Goal: Task Accomplishment & Management: Manage account settings

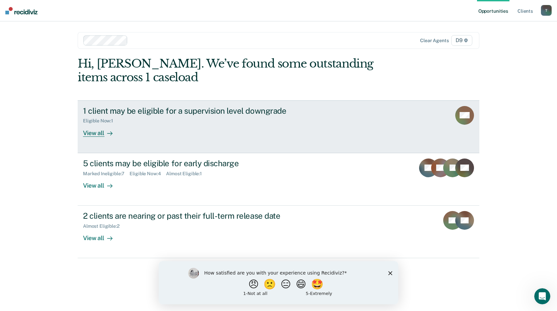
click at [85, 133] on div "View all" at bounding box center [101, 130] width 37 height 13
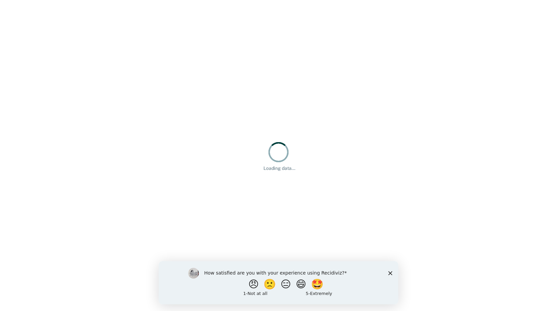
click at [390, 273] on polygon "Close survey" at bounding box center [390, 273] width 4 height 4
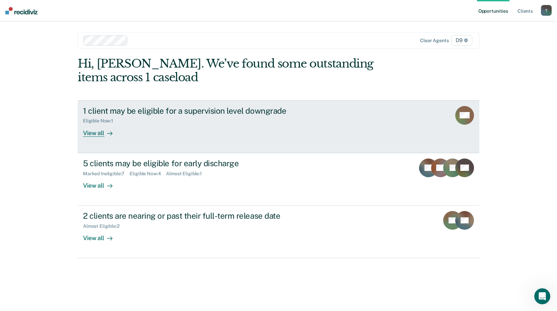
click at [94, 134] on div "View all" at bounding box center [101, 130] width 37 height 13
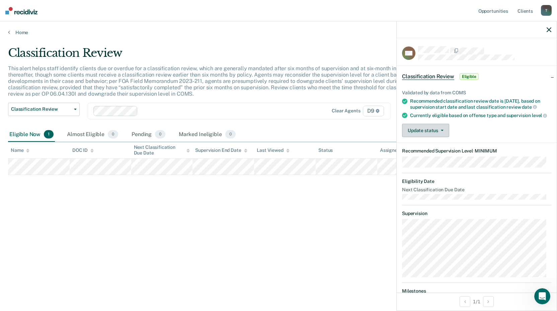
click at [432, 135] on button "Update status" at bounding box center [425, 130] width 47 height 13
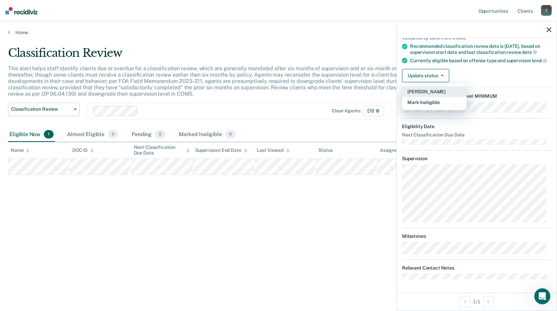
scroll to position [60, 0]
click at [277, 227] on div "Classification Review This alert helps staff identify clients due or overdue fo…" at bounding box center [278, 153] width 540 height 215
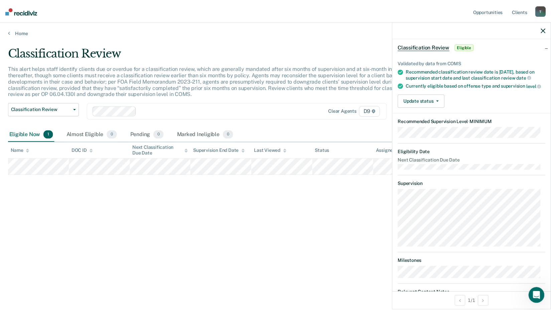
scroll to position [0, 0]
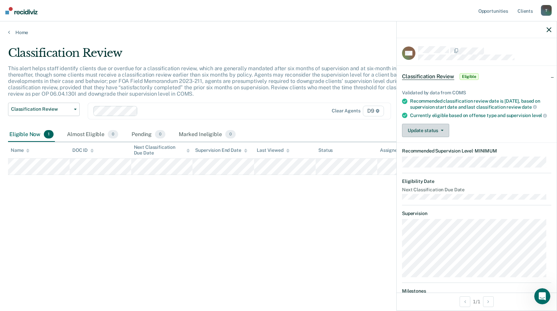
click at [425, 136] on button "Update status" at bounding box center [425, 130] width 47 height 13
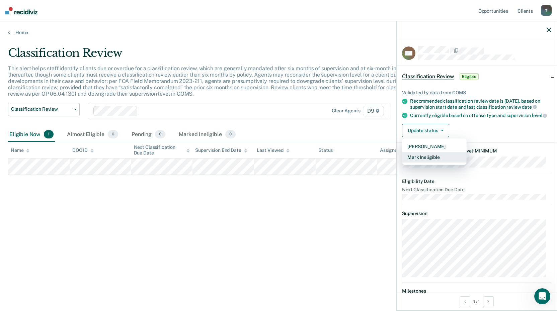
click at [429, 162] on button "Mark Ineligible" at bounding box center [434, 157] width 65 height 11
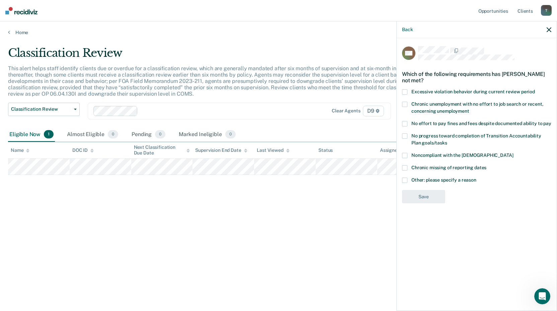
click at [405, 180] on span at bounding box center [404, 180] width 5 height 5
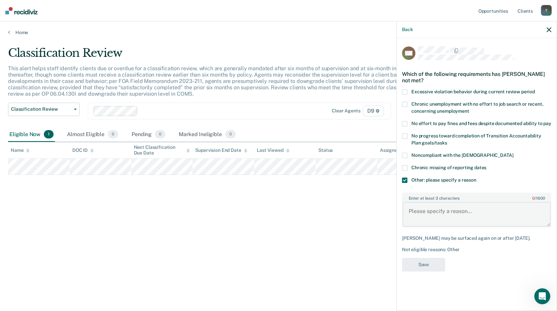
click at [433, 212] on textarea "Enter at least 3 characters 0 / 1600" at bounding box center [476, 214] width 148 height 25
type textarea "Has only been on medium supervision for 3 months."
click at [424, 265] on button "Save" at bounding box center [423, 265] width 43 height 14
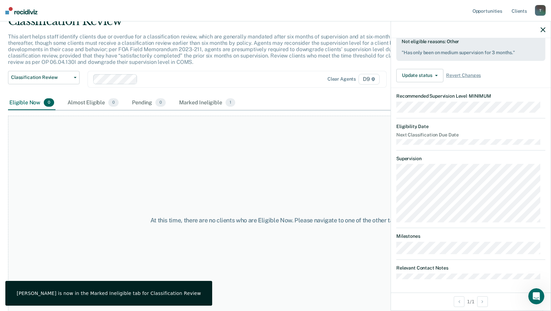
scroll to position [46, 0]
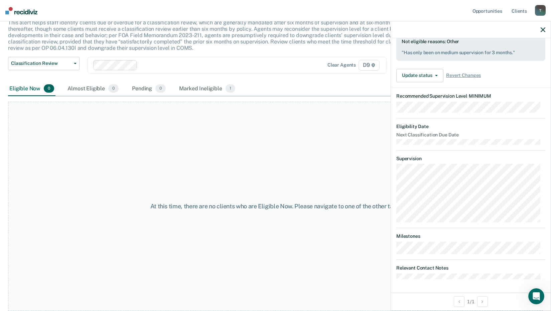
click at [547, 28] on div at bounding box center [471, 29] width 160 height 17
click at [546, 28] on div at bounding box center [471, 29] width 160 height 17
click at [542, 32] on icon "button" at bounding box center [543, 29] width 5 height 5
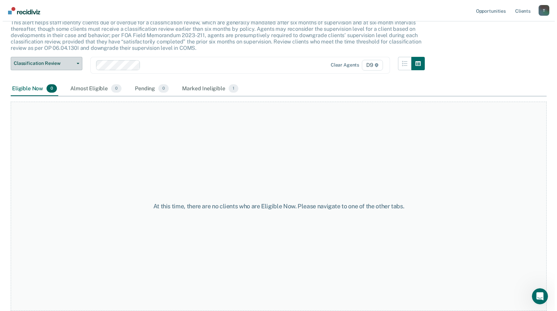
scroll to position [0, 0]
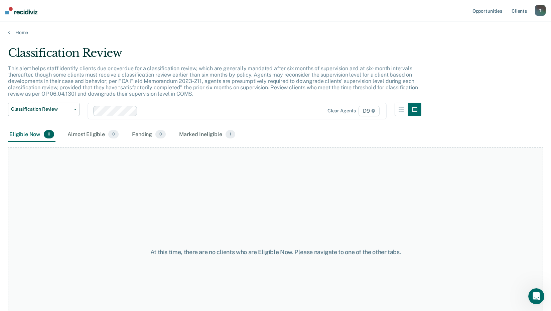
click at [6, 33] on div "Home" at bounding box center [275, 28] width 551 height 14
click at [10, 32] on link "Home" at bounding box center [275, 32] width 535 height 6
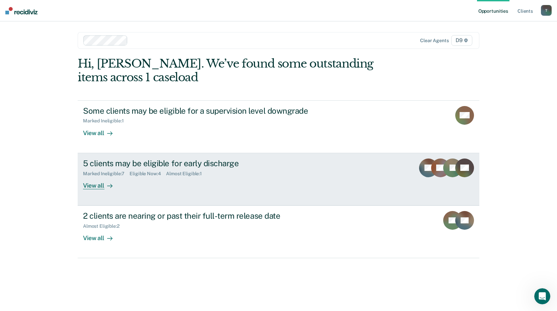
click at [98, 188] on div "View all" at bounding box center [101, 182] width 37 height 13
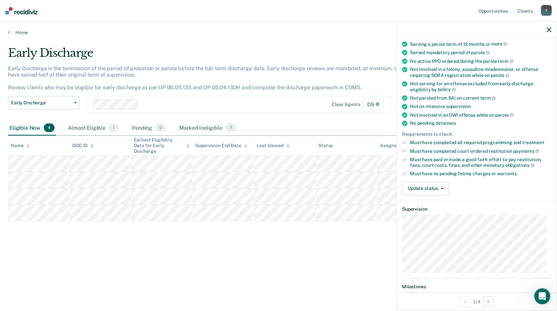
scroll to position [56, 0]
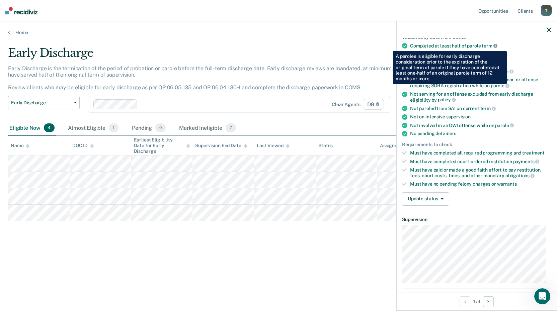
click at [495, 46] on icon at bounding box center [495, 46] width 4 height 4
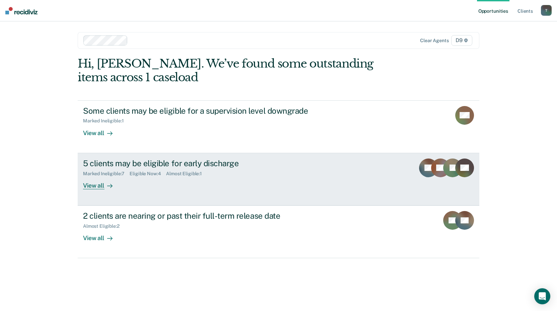
click at [94, 184] on div "View all" at bounding box center [101, 182] width 37 height 13
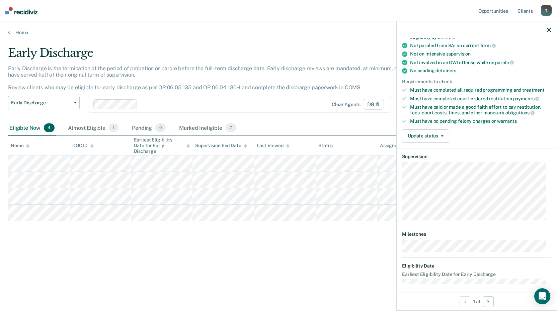
scroll to position [122, 0]
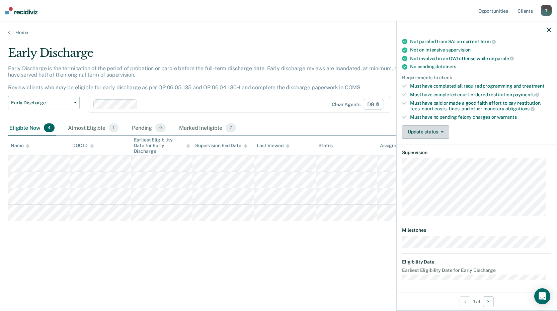
click at [434, 133] on button "Update status" at bounding box center [425, 131] width 47 height 13
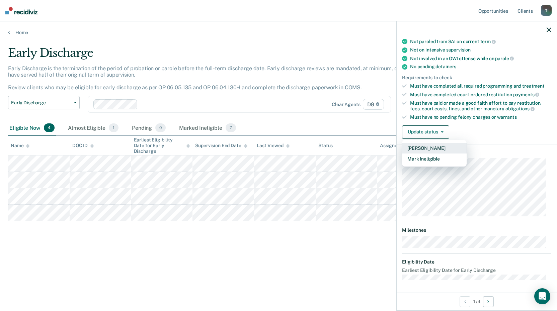
click at [426, 149] on button "[PERSON_NAME]" at bounding box center [434, 148] width 65 height 11
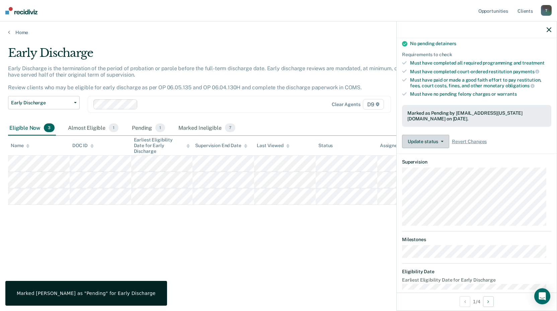
scroll to position [155, 0]
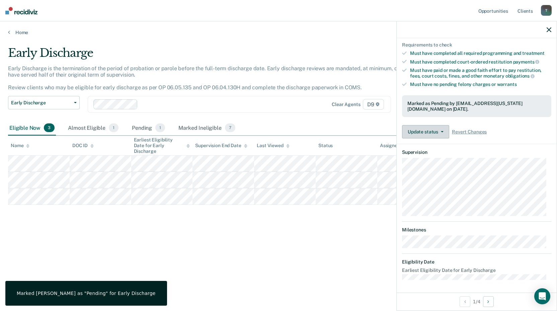
click at [427, 131] on button "Update status" at bounding box center [425, 131] width 47 height 13
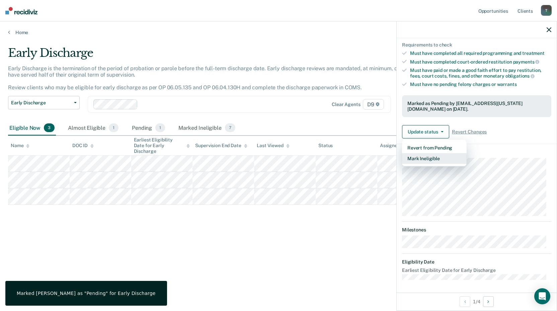
click at [430, 158] on button "Mark Ineligible" at bounding box center [434, 158] width 65 height 11
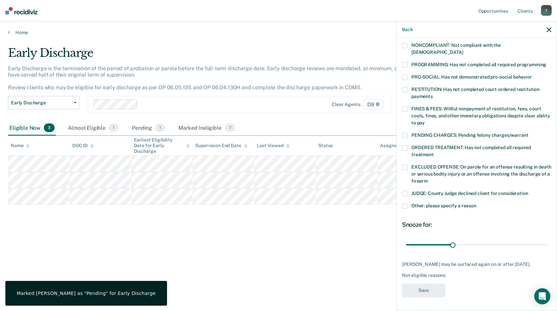
scroll to position [123, 0]
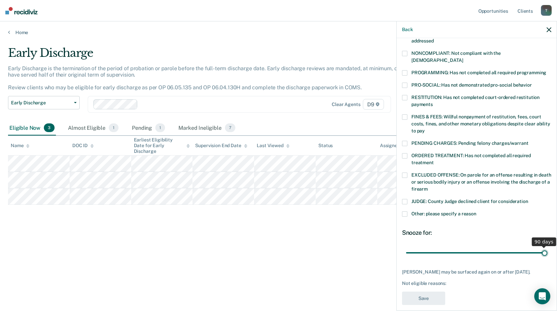
drag, startPoint x: 451, startPoint y: 245, endPoint x: 547, endPoint y: 242, distance: 96.0
type input "90"
click at [547, 247] on input "range" at bounding box center [476, 253] width 141 height 12
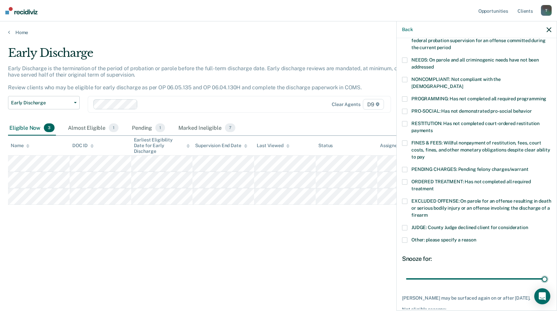
scroll to position [90, 0]
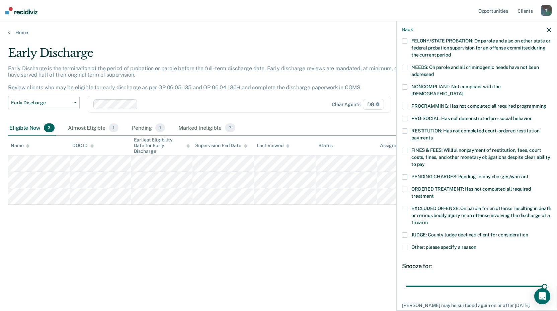
click at [404, 148] on span at bounding box center [404, 150] width 5 height 5
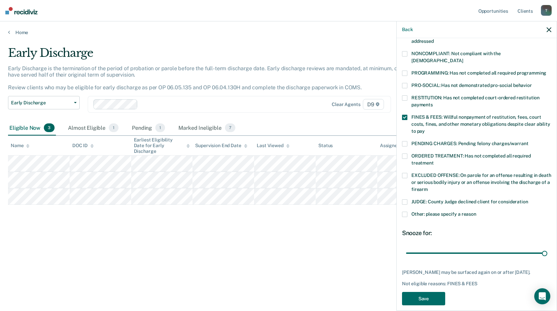
scroll to position [123, 0]
click at [417, 292] on button "Save" at bounding box center [423, 299] width 43 height 14
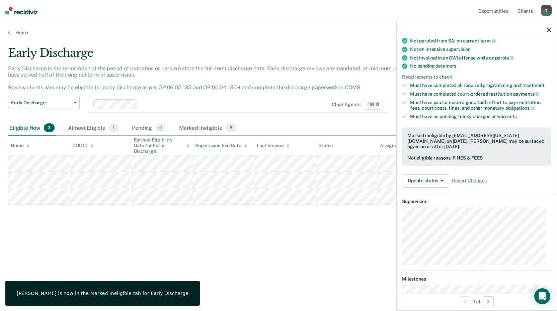
click at [367, 39] on main "Early Discharge Early Discharge is the termination of the period of probation o…" at bounding box center [278, 172] width 557 height 274
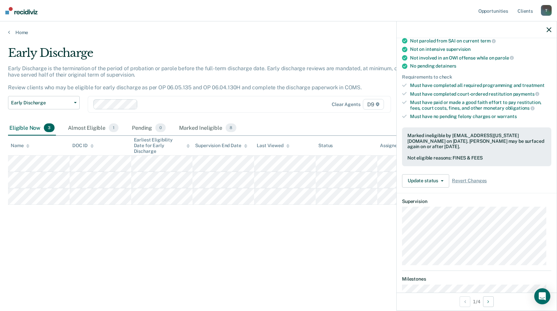
click at [548, 31] on icon "button" at bounding box center [548, 29] width 5 height 5
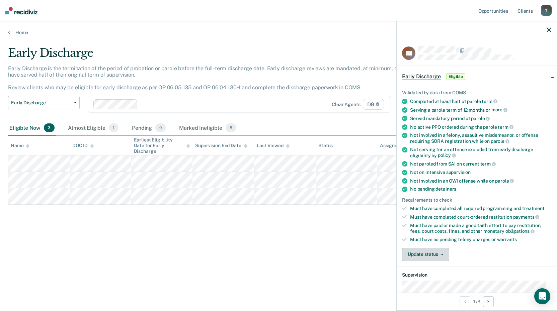
click at [430, 255] on button "Update status" at bounding box center [425, 254] width 47 height 13
click at [430, 282] on button "Mark Ineligible" at bounding box center [434, 281] width 65 height 11
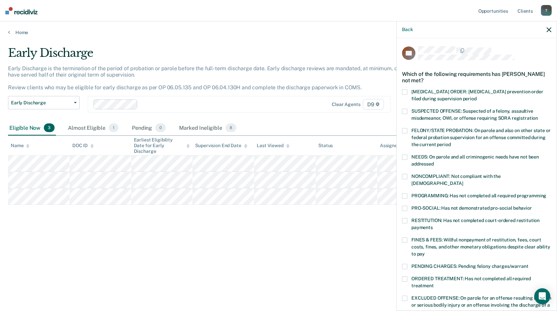
click at [404, 158] on span at bounding box center [404, 157] width 5 height 5
click at [405, 175] on span at bounding box center [404, 176] width 5 height 5
click at [405, 193] on span at bounding box center [404, 195] width 5 height 5
click at [404, 206] on span at bounding box center [404, 208] width 5 height 5
click at [403, 218] on span at bounding box center [404, 220] width 5 height 5
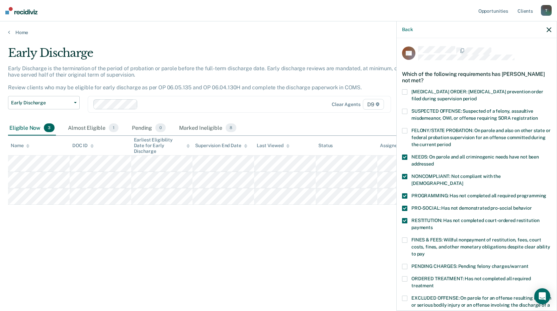
click at [407, 237] on label "FINES & FEES: Willful nonpayment of restitution, fees, court costs, fines, and …" at bounding box center [476, 247] width 149 height 21
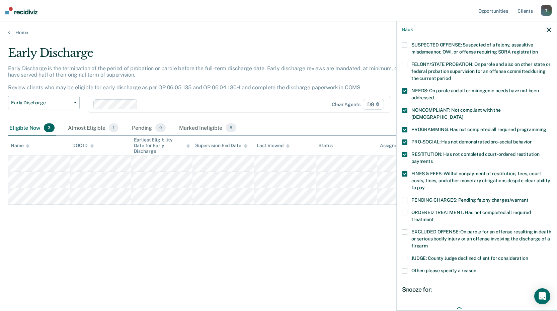
scroll to position [67, 0]
click at [405, 209] on span at bounding box center [404, 211] width 5 height 5
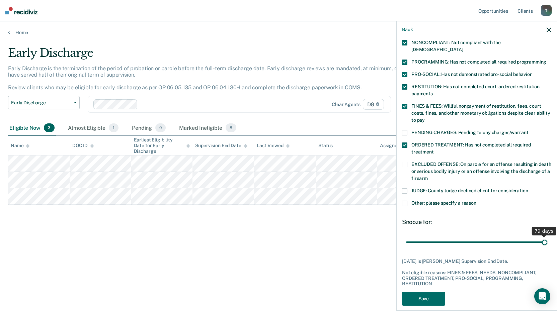
drag, startPoint x: 456, startPoint y: 236, endPoint x: 547, endPoint y: 233, distance: 91.7
type input "79"
click at [547, 236] on input "range" at bounding box center [476, 242] width 141 height 12
click at [427, 292] on button "Save" at bounding box center [423, 299] width 43 height 14
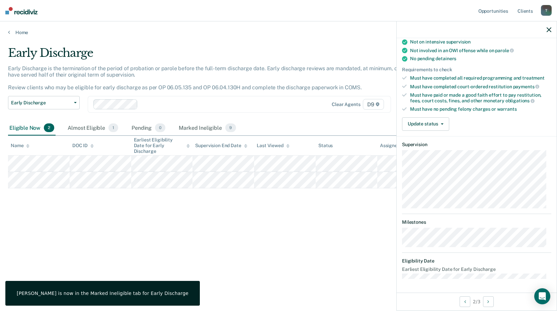
scroll to position [129, 0]
click at [427, 125] on button "Update status" at bounding box center [425, 124] width 47 height 13
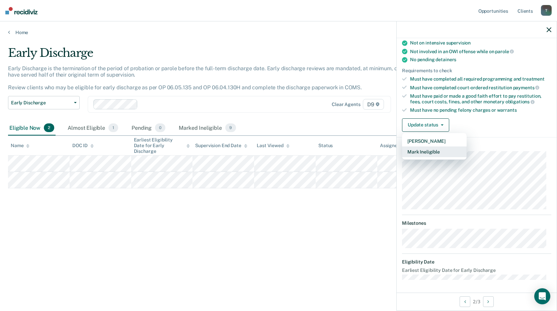
click at [432, 150] on button "Mark Ineligible" at bounding box center [434, 151] width 65 height 11
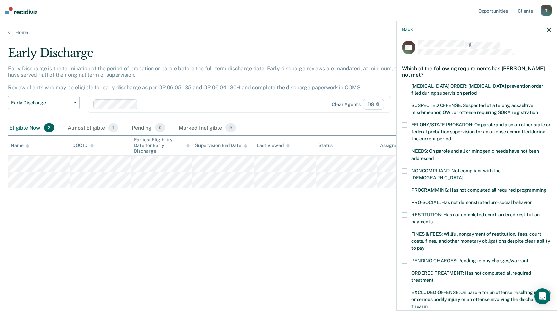
scroll to position [0, 0]
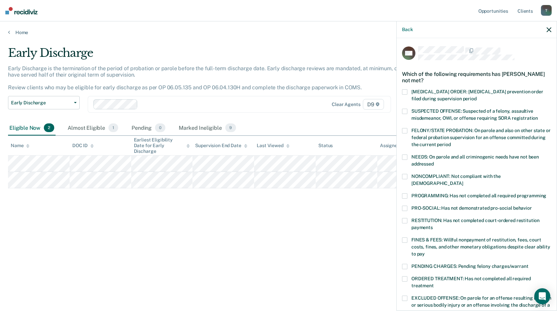
click at [404, 156] on span at bounding box center [404, 157] width 5 height 5
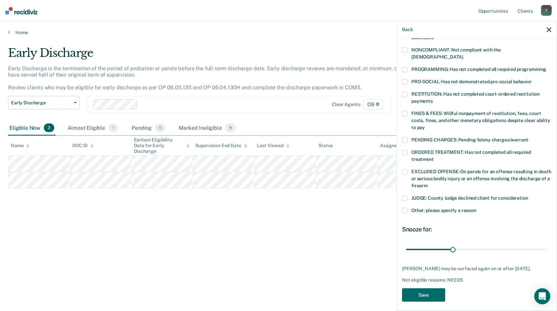
scroll to position [129, 0]
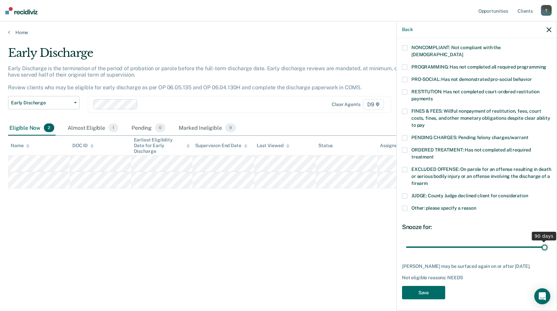
drag, startPoint x: 451, startPoint y: 239, endPoint x: 549, endPoint y: 234, distance: 97.5
type input "90"
click at [547, 241] on input "range" at bounding box center [476, 247] width 141 height 12
click at [432, 295] on button "Save" at bounding box center [423, 293] width 43 height 14
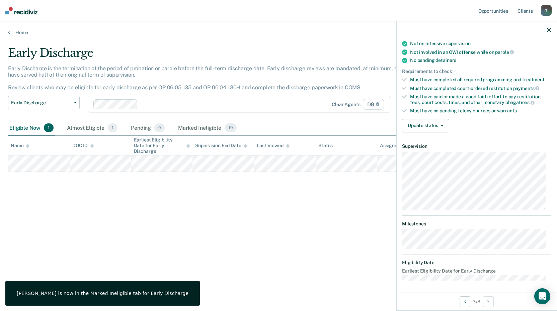
scroll to position [122, 0]
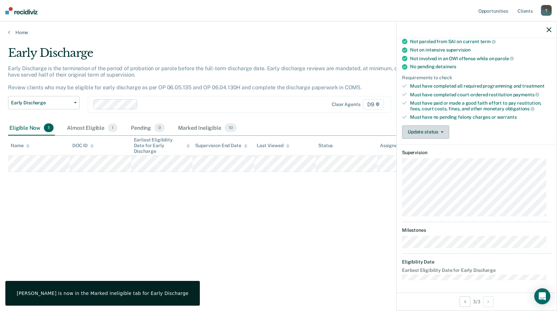
click at [421, 130] on button "Update status" at bounding box center [425, 131] width 47 height 13
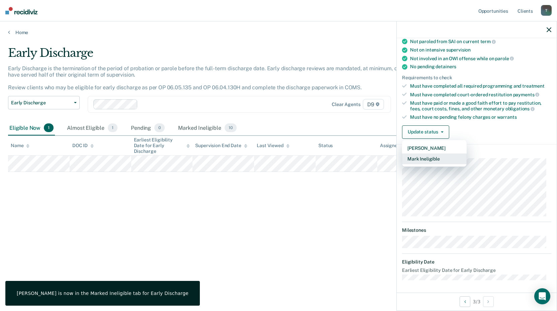
click at [426, 159] on button "Mark Ineligible" at bounding box center [434, 159] width 65 height 11
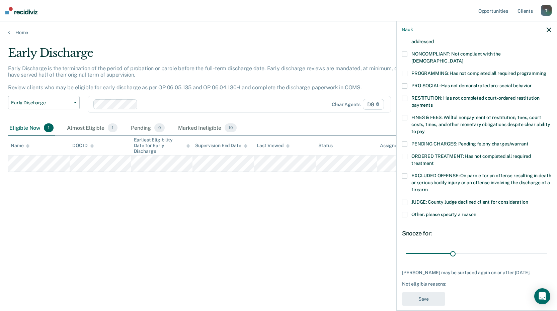
scroll to position [0, 0]
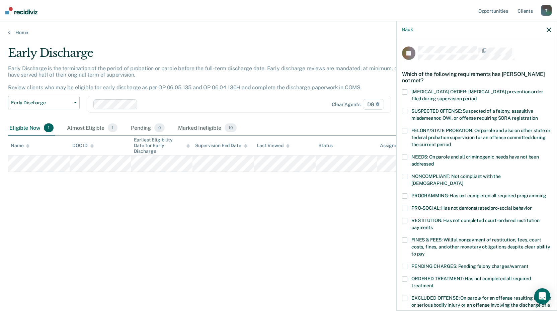
click at [402, 111] on span at bounding box center [404, 111] width 5 height 5
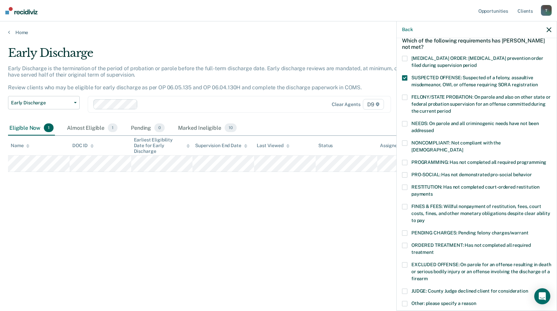
click at [403, 172] on span at bounding box center [404, 174] width 5 height 5
click at [405, 185] on span at bounding box center [404, 187] width 5 height 5
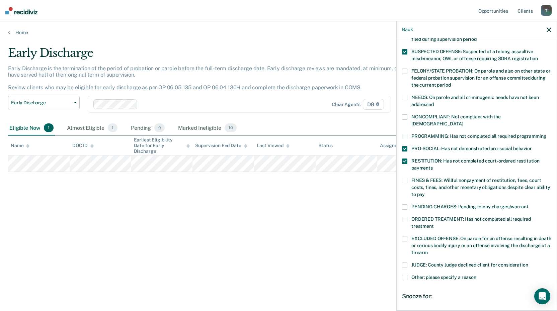
scroll to position [67, 0]
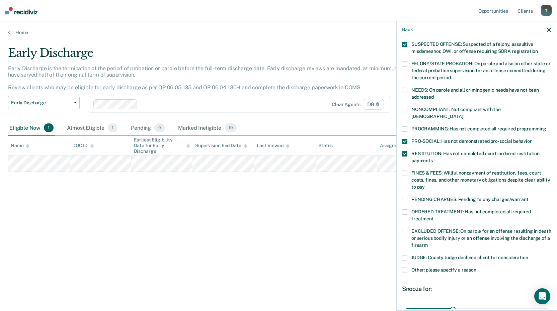
click at [404, 171] on span at bounding box center [404, 173] width 5 height 5
click at [403, 197] on span at bounding box center [404, 199] width 5 height 5
drag, startPoint x: 448, startPoint y: 300, endPoint x: 537, endPoint y: 298, distance: 88.3
type input "88"
click at [536, 303] on input "range" at bounding box center [476, 309] width 141 height 12
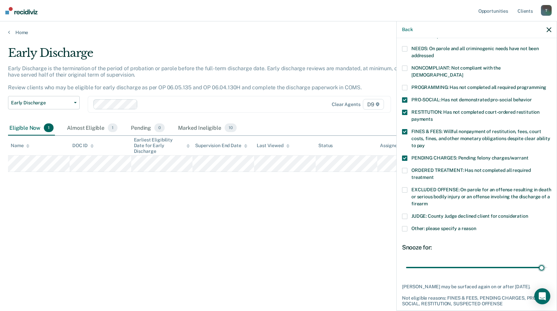
scroll to position [134, 0]
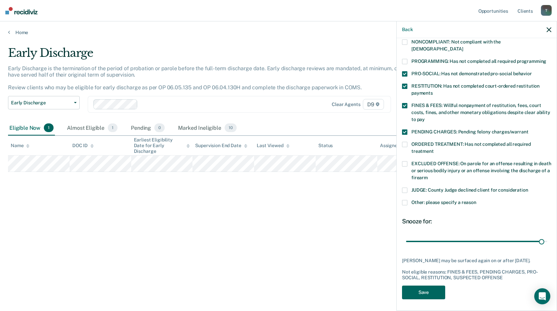
click at [431, 288] on button "Save" at bounding box center [423, 293] width 43 height 14
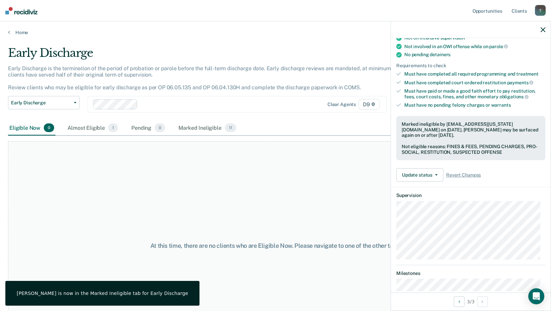
click at [544, 29] on icon "button" at bounding box center [543, 29] width 5 height 5
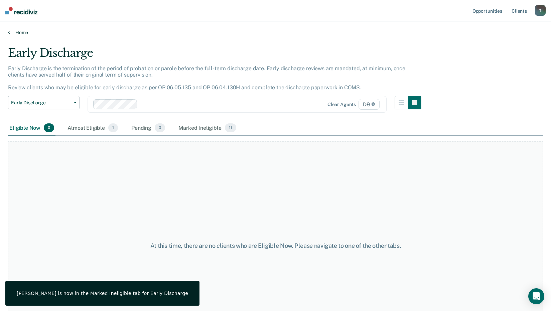
click at [12, 32] on link "Home" at bounding box center [275, 32] width 535 height 6
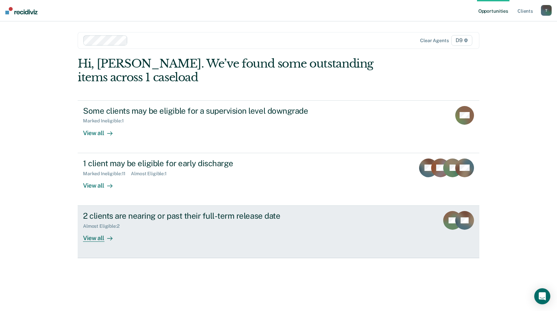
click at [93, 237] on div "View all" at bounding box center [101, 235] width 37 height 13
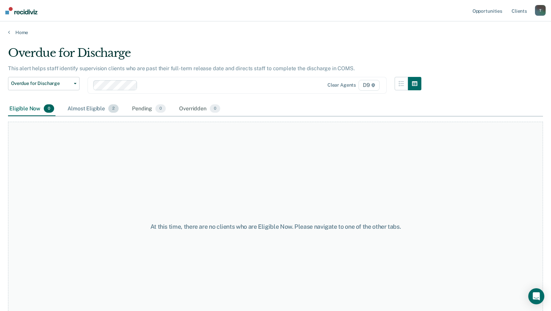
click at [91, 104] on div "Almost Eligible 2" at bounding box center [93, 109] width 54 height 15
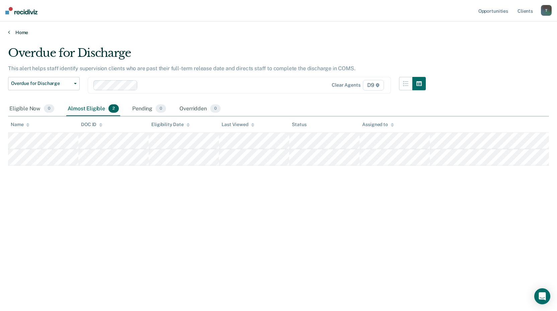
click at [10, 30] on link "Home" at bounding box center [278, 32] width 540 height 6
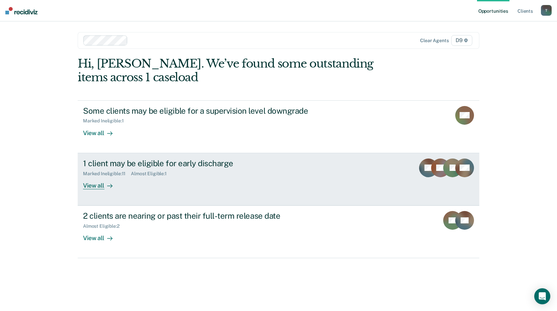
click at [94, 187] on div "View all" at bounding box center [101, 182] width 37 height 13
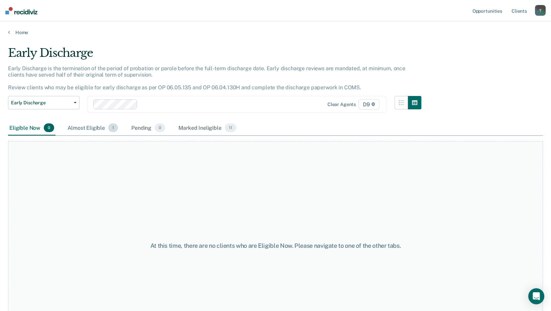
click at [95, 128] on div "Almost Eligible 1" at bounding box center [92, 128] width 53 height 15
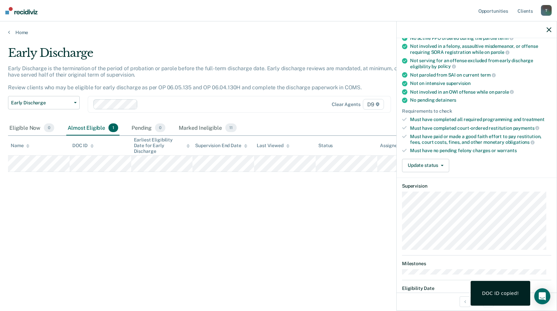
scroll to position [82, 0]
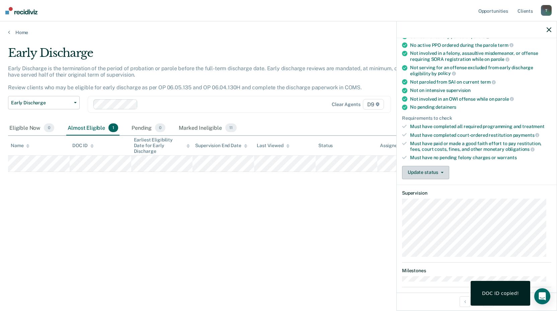
click at [437, 173] on button "Update status" at bounding box center [425, 172] width 47 height 13
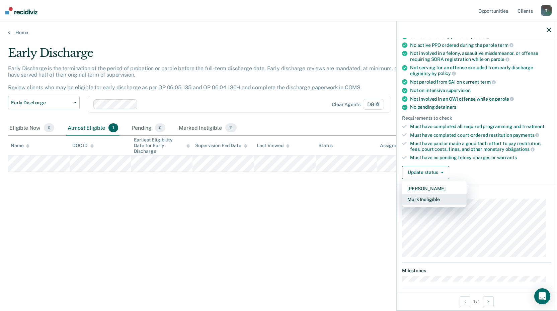
click at [437, 198] on button "Mark Ineligible" at bounding box center [434, 199] width 65 height 11
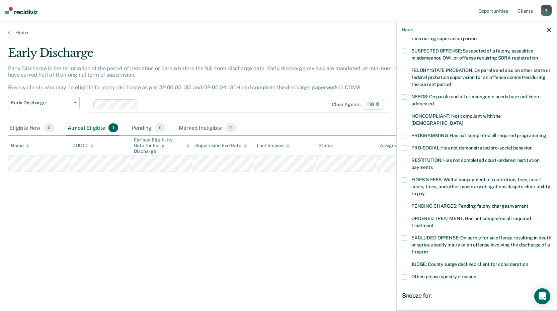
scroll to position [0, 0]
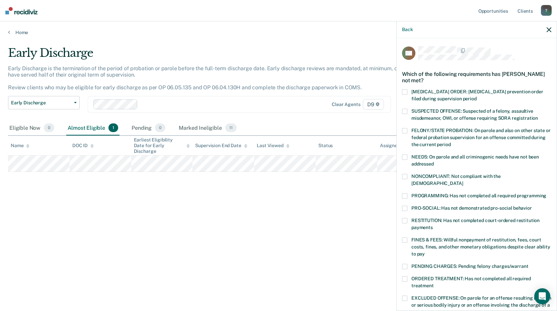
click at [403, 177] on span at bounding box center [404, 176] width 5 height 5
click at [405, 193] on span at bounding box center [404, 195] width 5 height 5
click at [406, 206] on span at bounding box center [404, 208] width 5 height 5
click at [403, 155] on span at bounding box center [404, 157] width 5 height 5
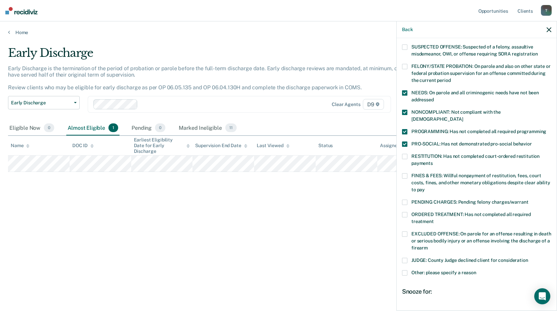
scroll to position [67, 0]
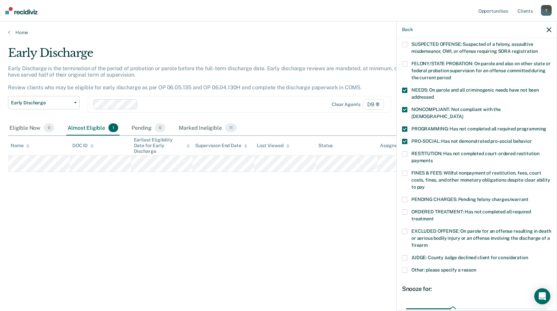
click at [404, 171] on span at bounding box center [404, 173] width 5 height 5
click at [406, 209] on span at bounding box center [404, 211] width 5 height 5
click at [452, 302] on div at bounding box center [453, 303] width 4 height 2
drag, startPoint x: 448, startPoint y: 301, endPoint x: 558, endPoint y: 291, distance: 110.5
type input "90"
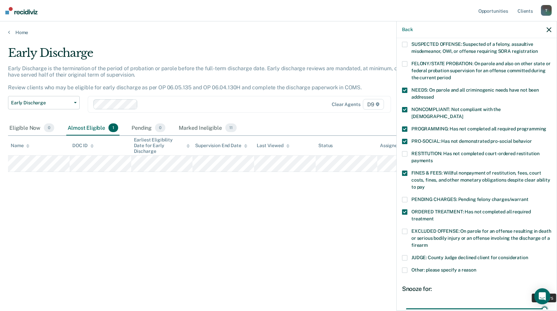
click at [547, 303] on input "range" at bounding box center [476, 309] width 141 height 12
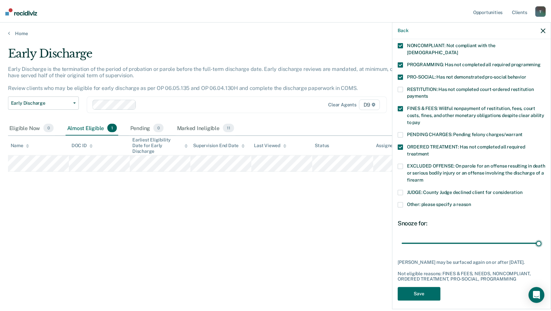
scroll to position [134, 0]
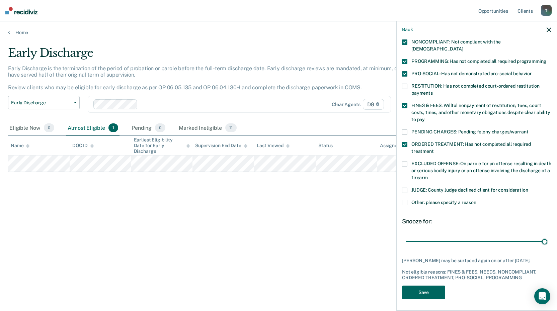
click at [436, 287] on button "Save" at bounding box center [423, 293] width 43 height 14
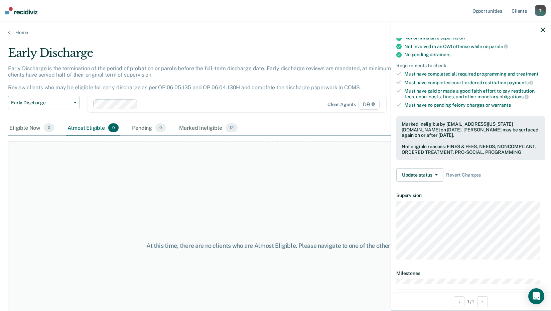
click at [155, 36] on main "Early Discharge Early Discharge is the termination of the period of probation o…" at bounding box center [275, 172] width 551 height 274
